Goal: Find specific page/section

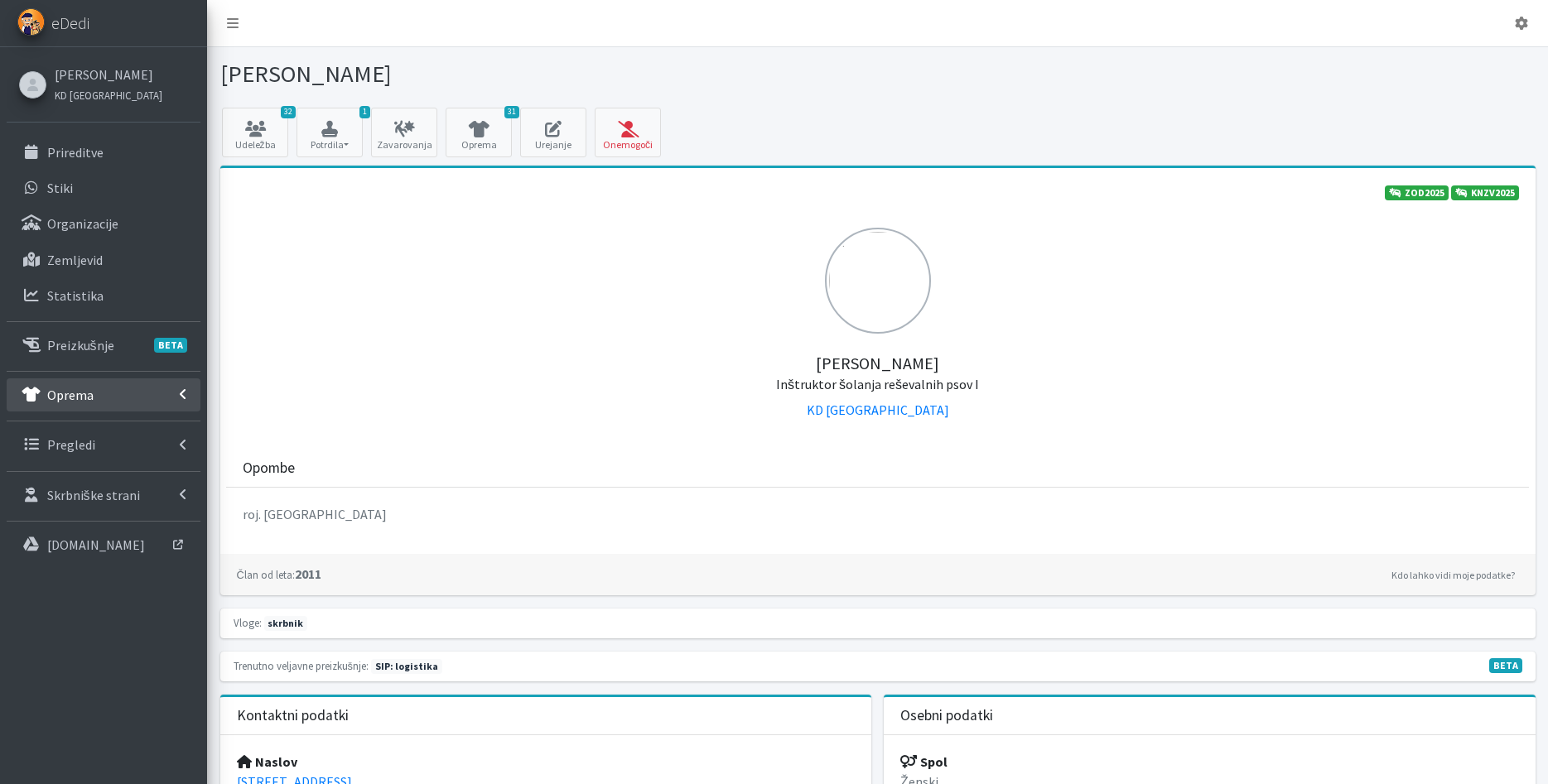
click at [61, 403] on p "Oprema" at bounding box center [70, 394] width 46 height 16
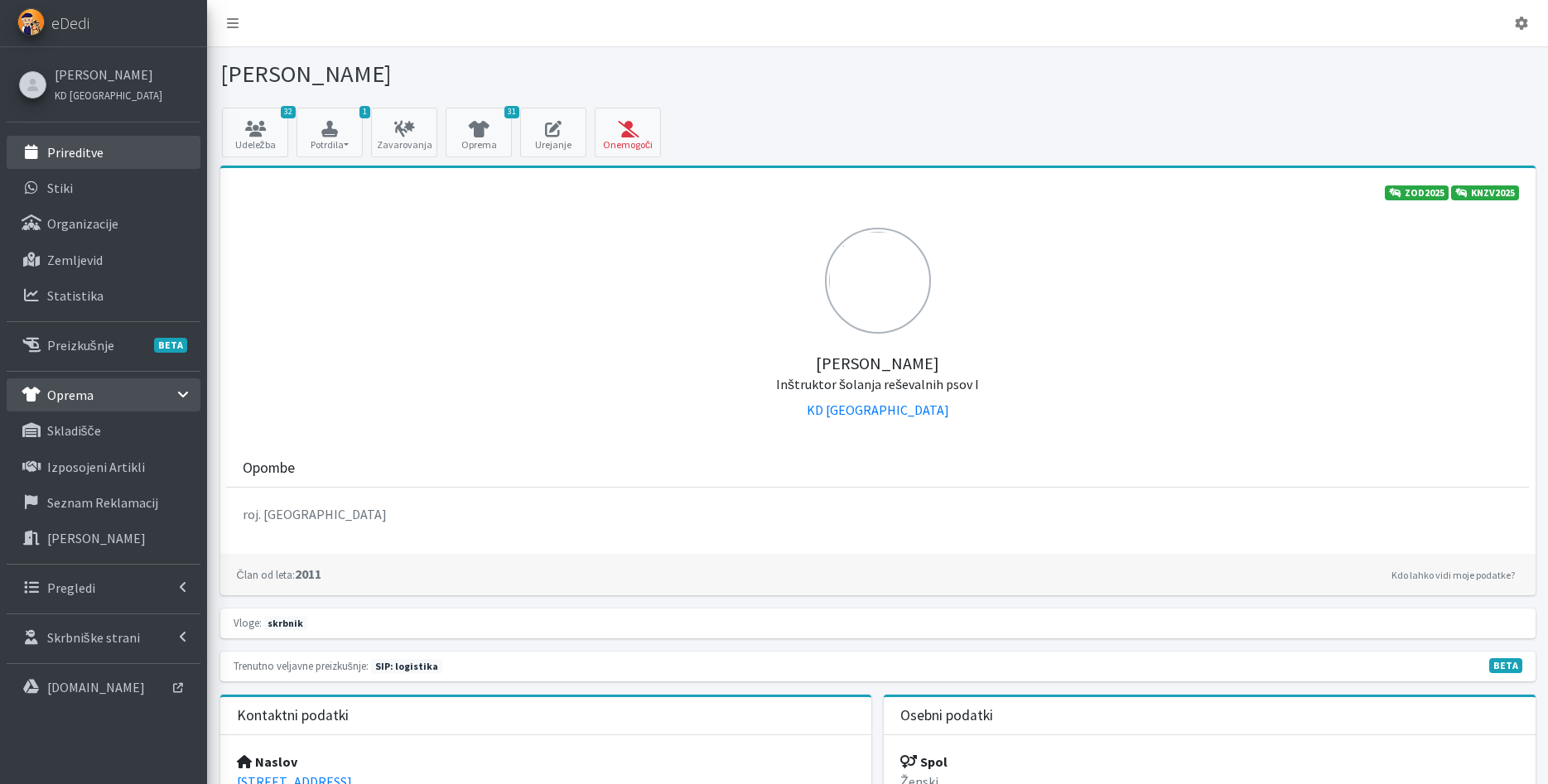
click at [120, 148] on link "Prireditve" at bounding box center [103, 152] width 194 height 33
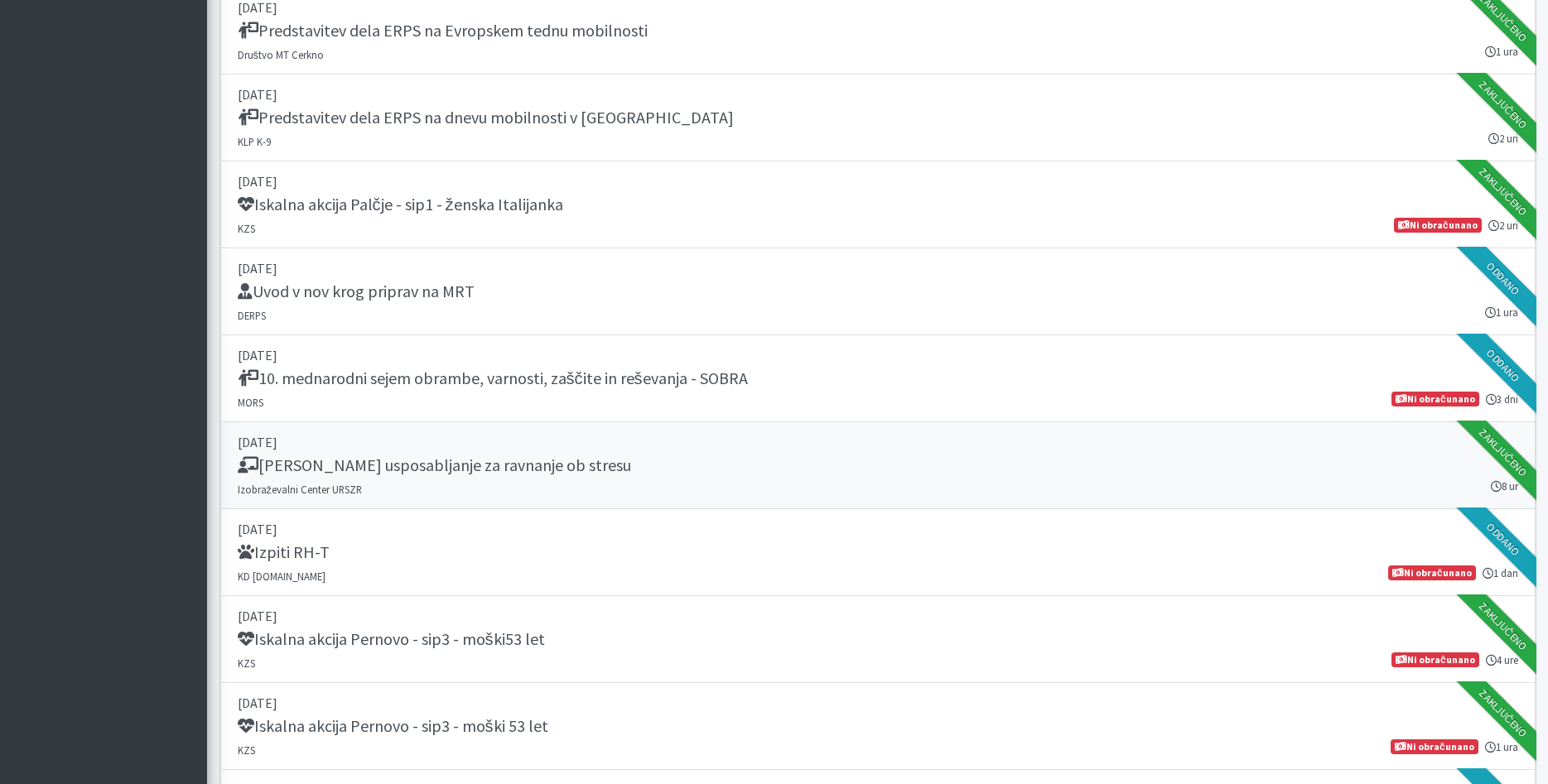
scroll to position [2279, 0]
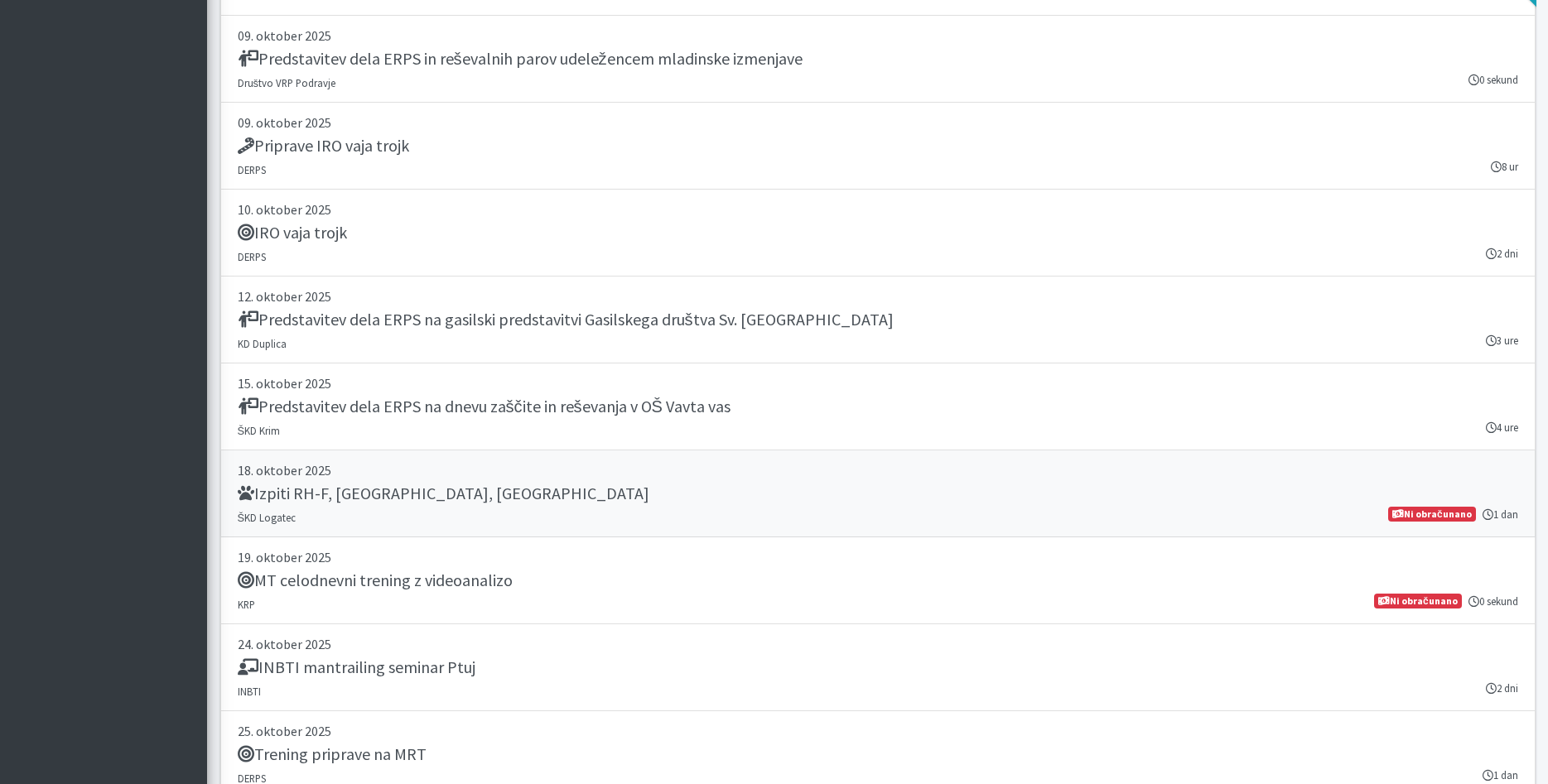
scroll to position [4192, 0]
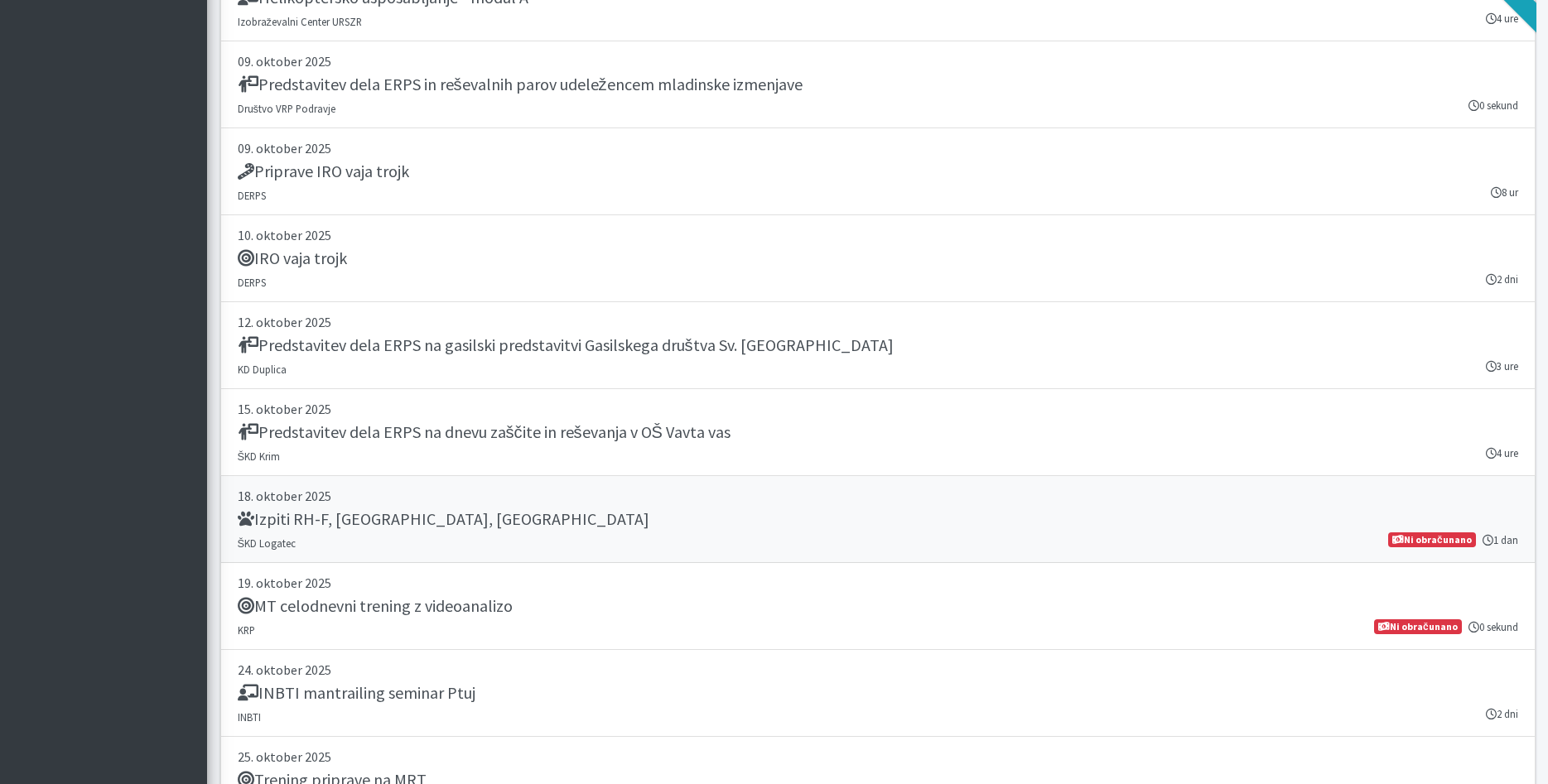
click at [655, 505] on p "18. oktober 2025" at bounding box center [877, 495] width 1280 height 20
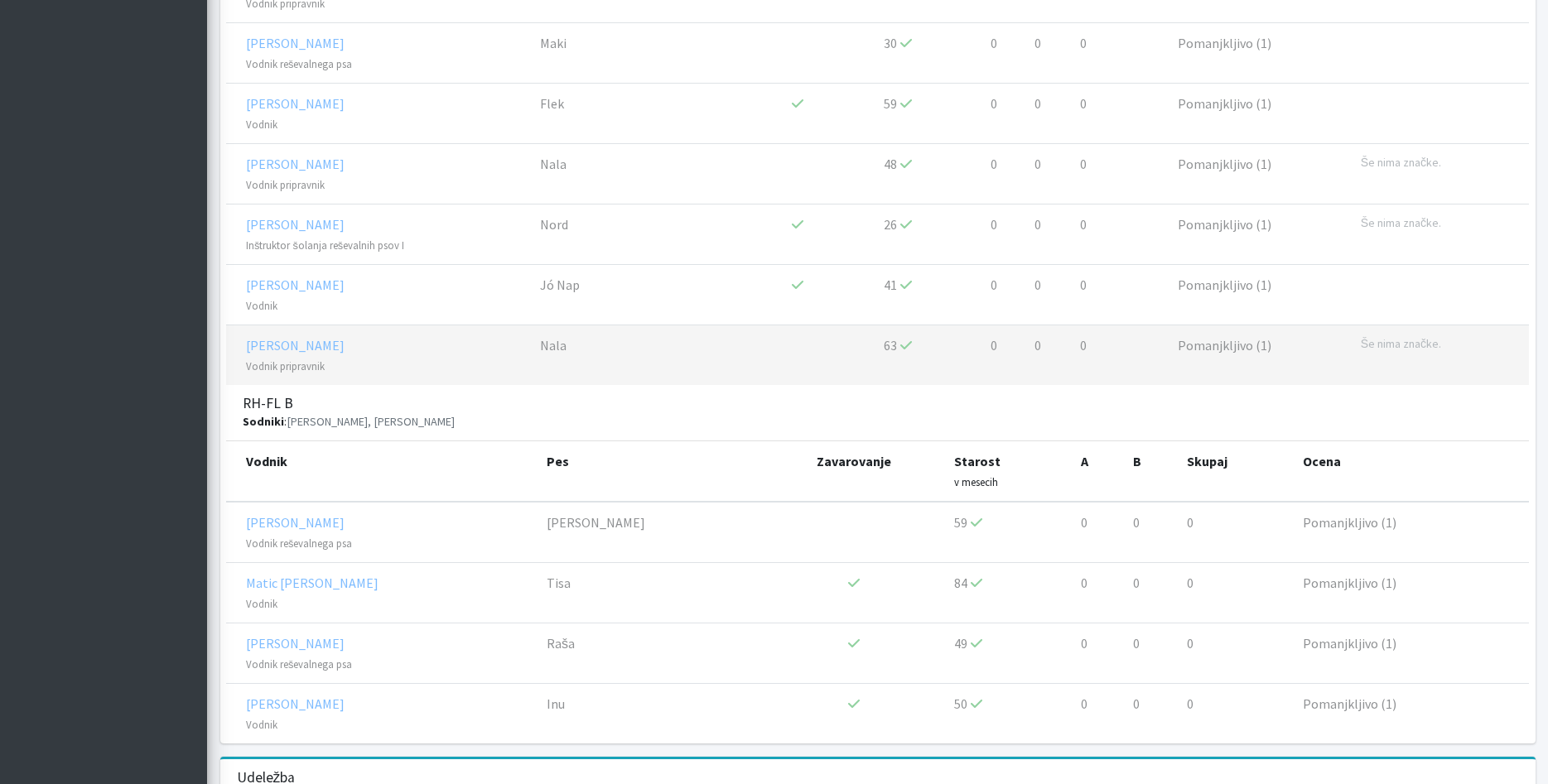
scroll to position [2786, 0]
